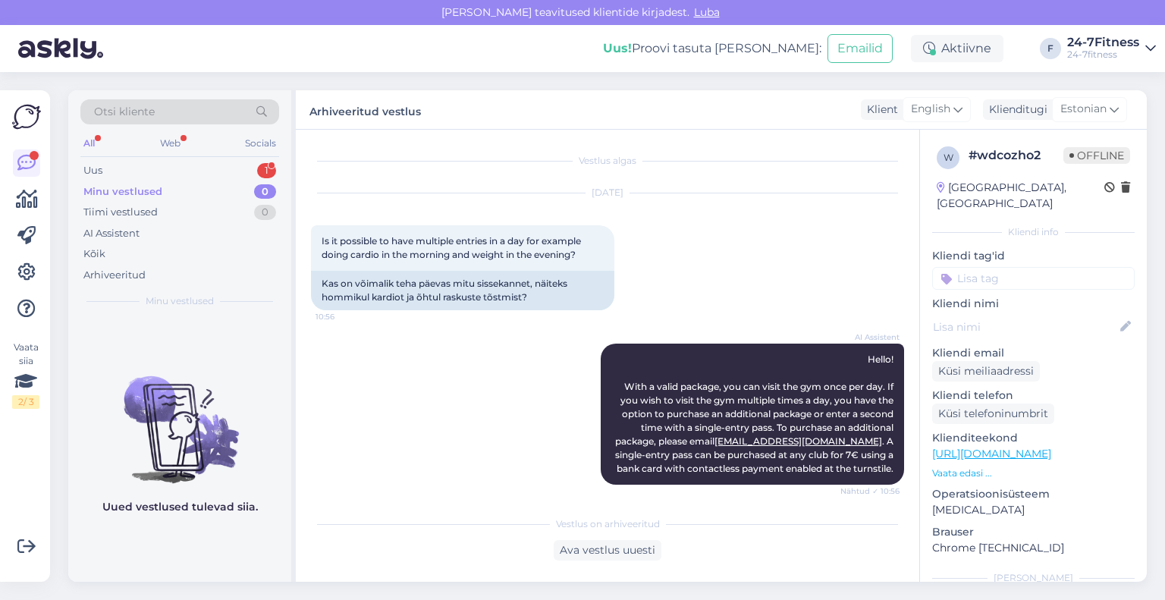
scroll to position [390, 0]
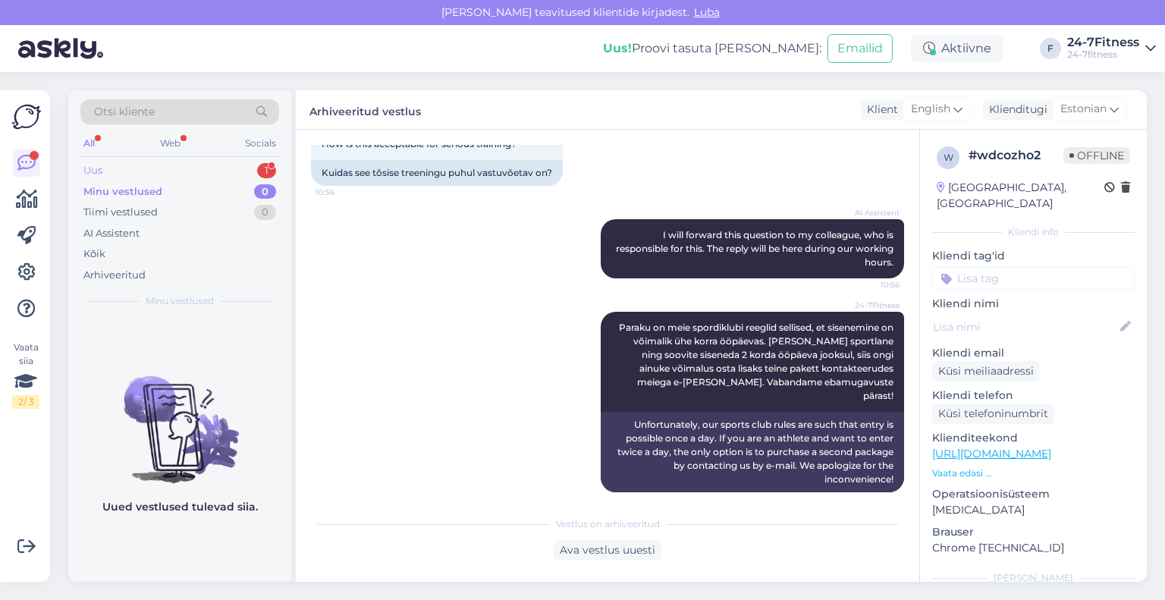
click at [146, 169] on div "Uus 1" at bounding box center [179, 170] width 199 height 21
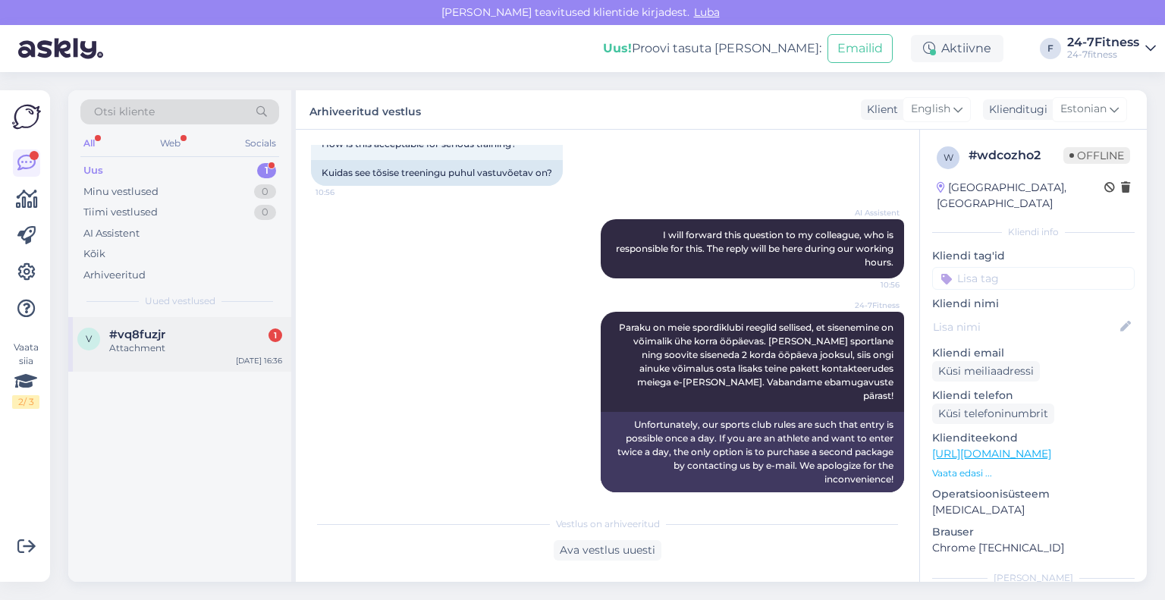
click at [162, 343] on div "Attachment" at bounding box center [195, 348] width 173 height 14
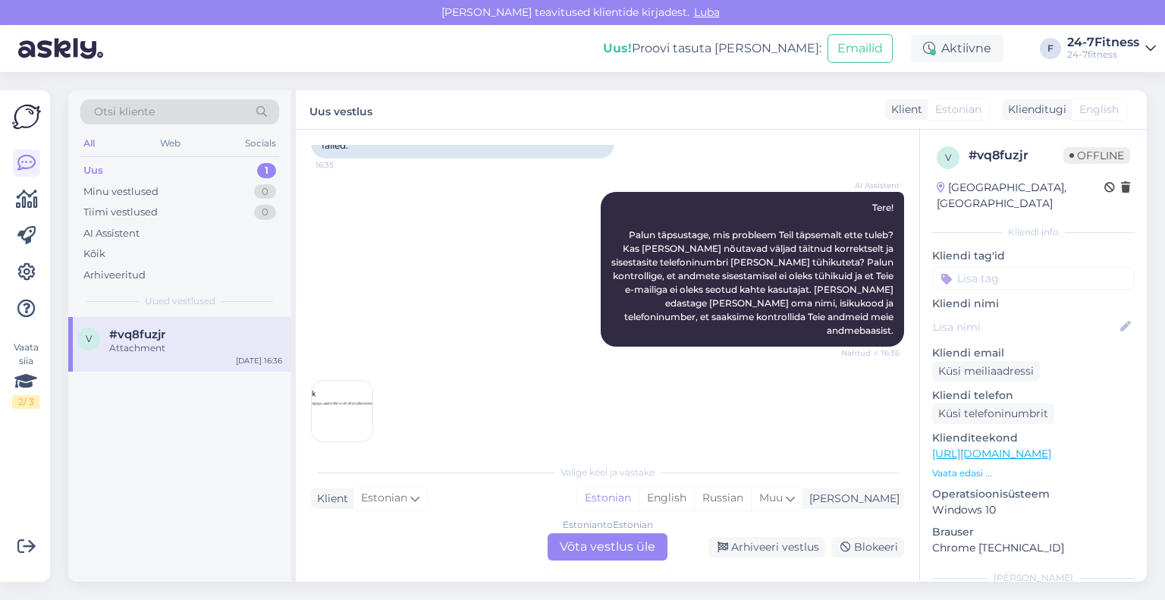
scroll to position [153, 0]
click at [338, 381] on img at bounding box center [342, 409] width 61 height 61
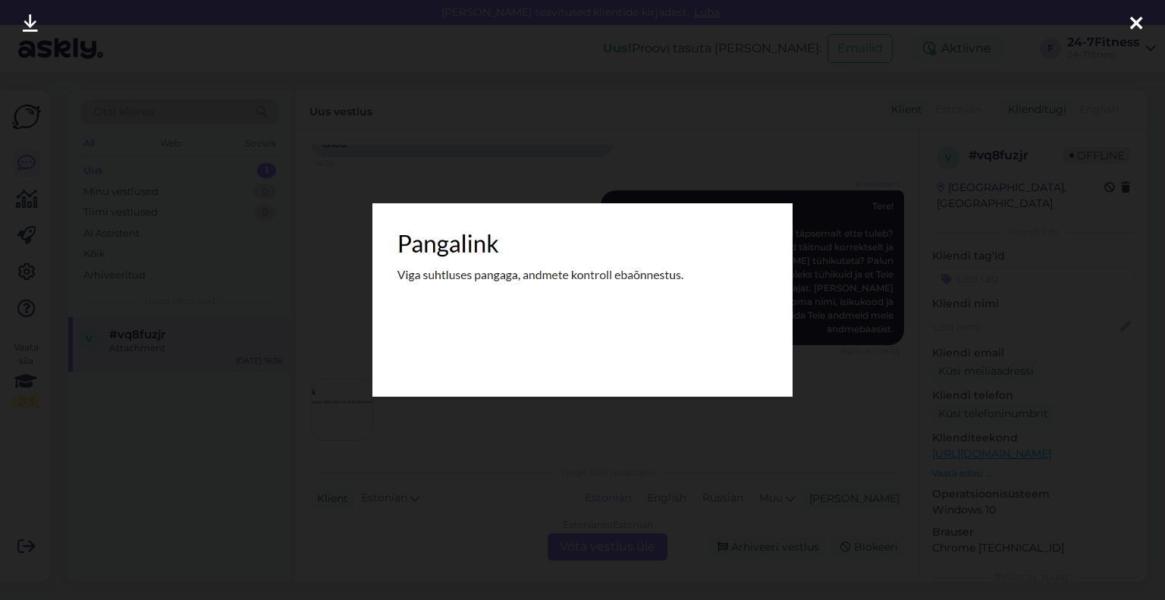
click at [1126, 28] on div at bounding box center [1136, 24] width 30 height 48
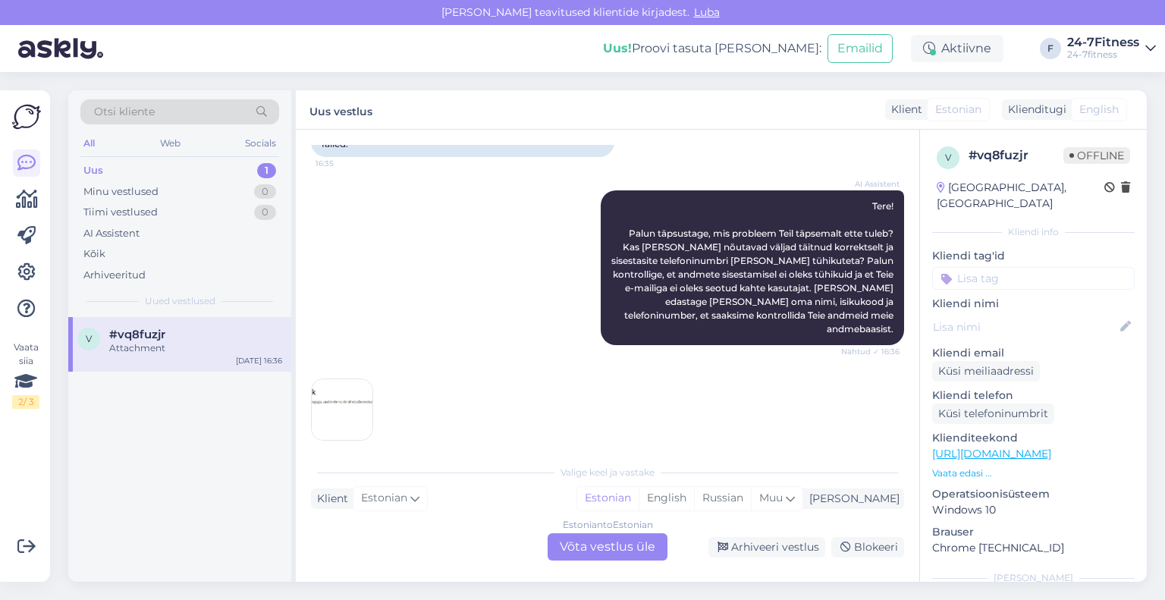
click at [565, 538] on div "Estonian to Estonian Võta vestlus üle" at bounding box center [608, 546] width 120 height 27
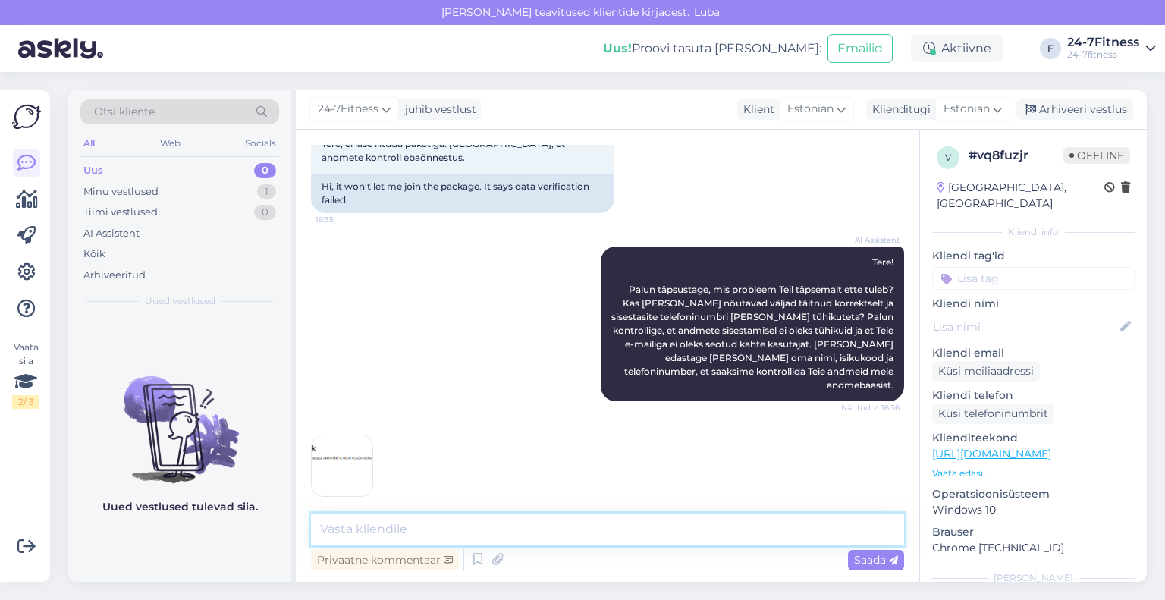
click at [552, 527] on textarea at bounding box center [607, 530] width 593 height 32
paste textarea "Palun proovige värskendada veebilehte või avada meie koduleht [PERSON_NAME] vee…"
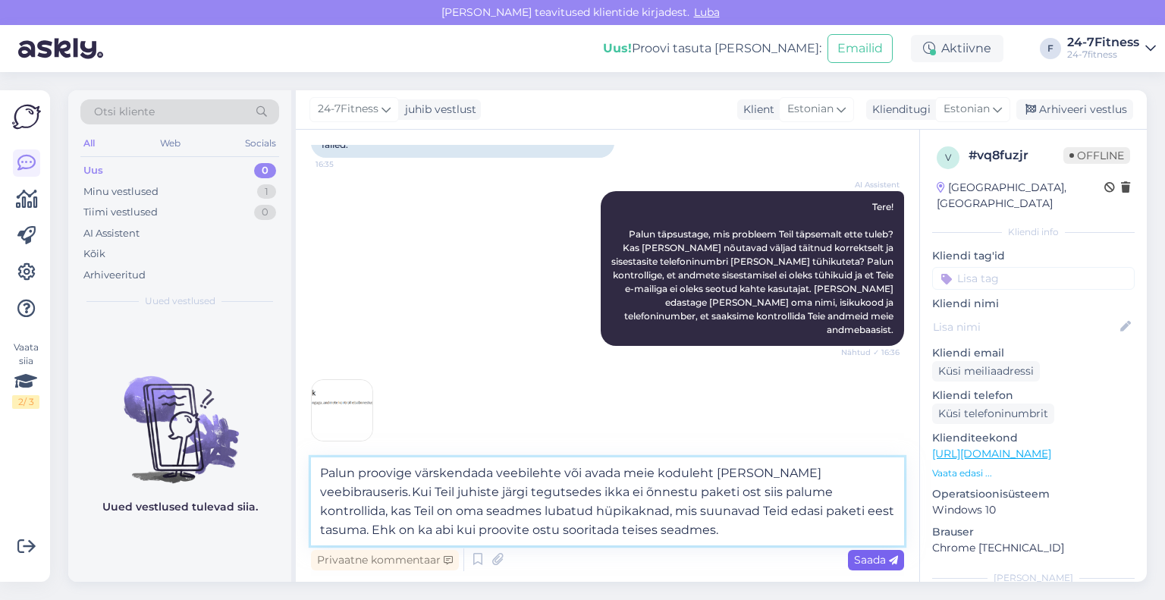
type textarea "Palun proovige värskendada veebilehte või avada meie koduleht [PERSON_NAME] vee…"
click at [871, 565] on span "Saada" at bounding box center [876, 560] width 44 height 14
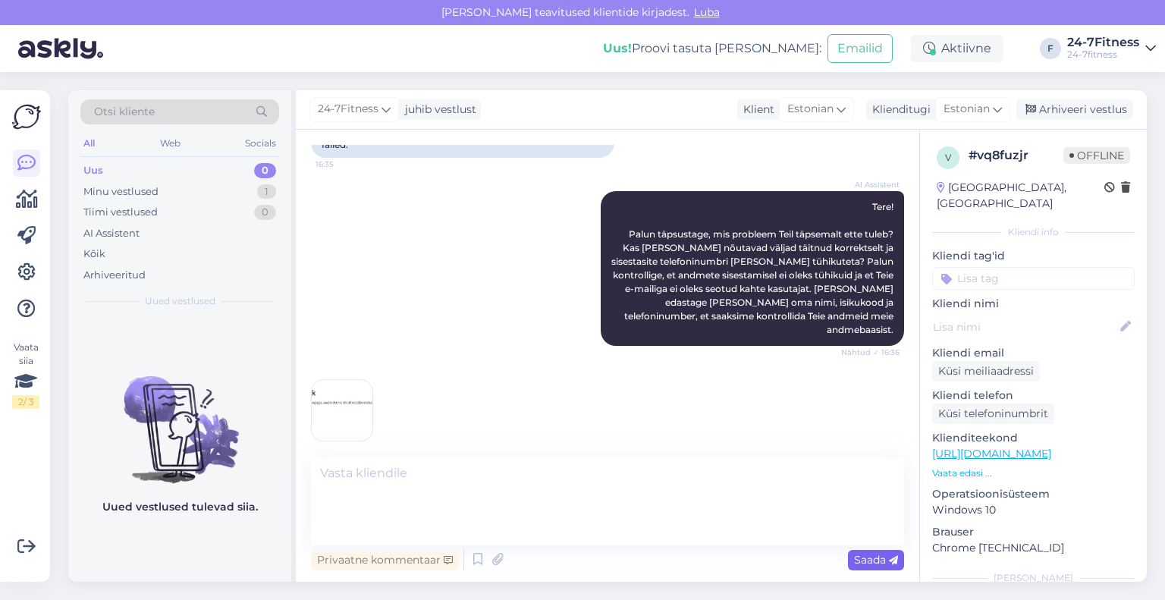
scroll to position [231, 0]
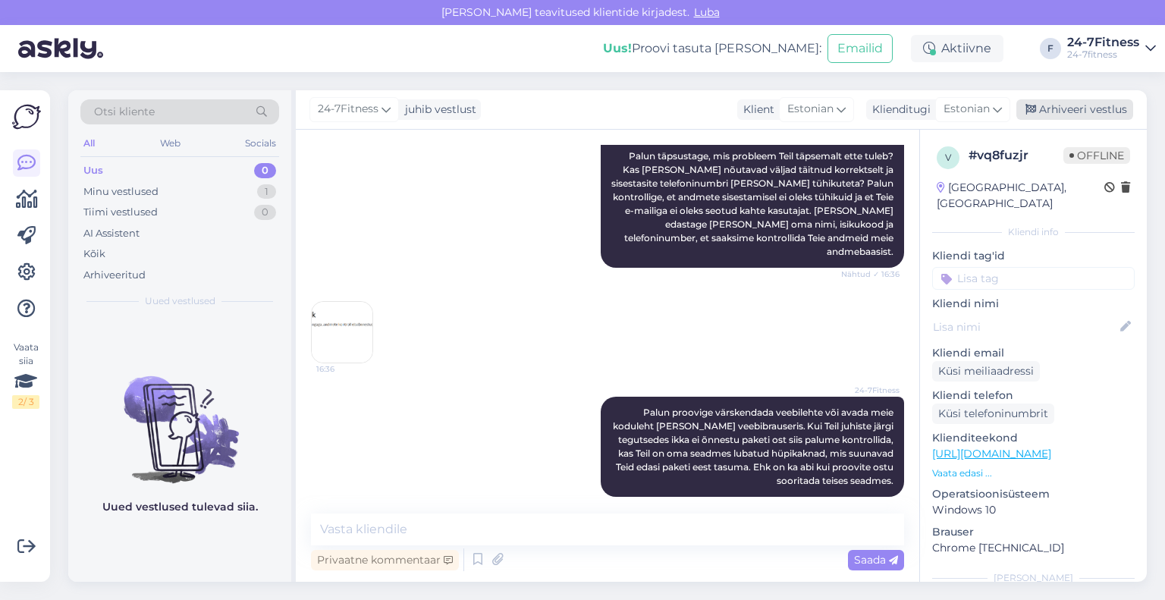
click at [1045, 118] on div "Arhiveeri vestlus" at bounding box center [1075, 109] width 117 height 20
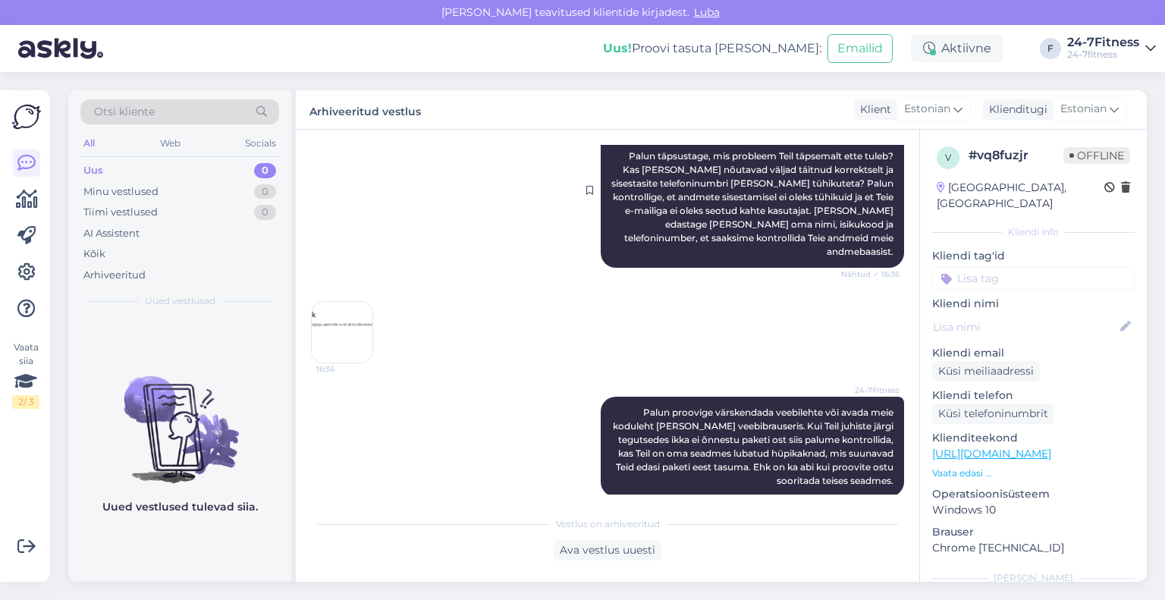
scroll to position [235, 0]
